Goal: Information Seeking & Learning: Check status

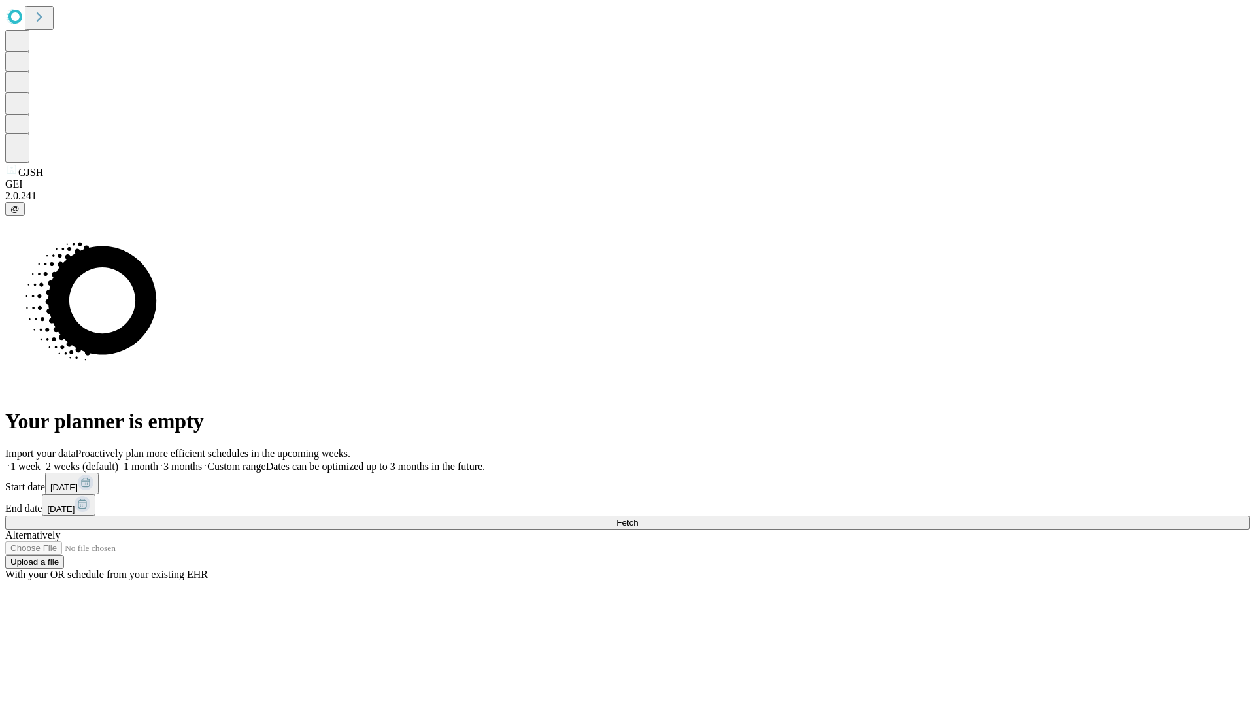
click at [638, 518] on span "Fetch" at bounding box center [628, 523] width 22 height 10
